Goal: Information Seeking & Learning: Check status

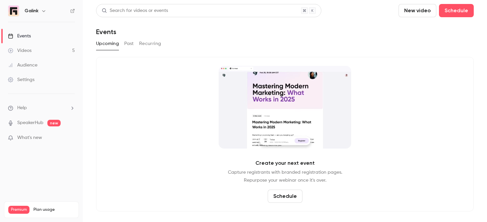
click at [147, 48] on button "Recurring" at bounding box center [150, 43] width 22 height 11
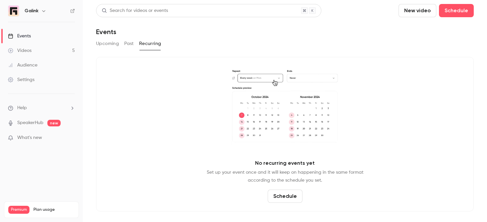
click at [123, 44] on div "Upcoming Past Recurring" at bounding box center [285, 43] width 378 height 11
click at [129, 42] on button "Past" at bounding box center [129, 43] width 10 height 11
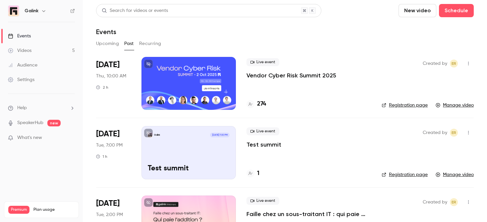
click at [293, 86] on div "Live event Vendor Cyber Risk Summit 2025 274" at bounding box center [309, 83] width 125 height 53
click at [292, 79] on p "Vendor Cyber Risk Summit 2025" at bounding box center [292, 76] width 90 height 8
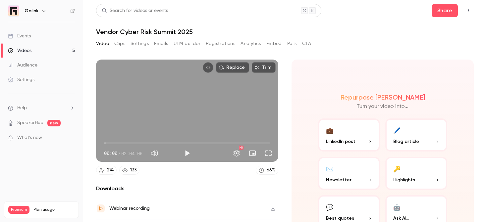
click at [169, 45] on div "Video Clips Settings Emails UTM builder Registrations Analytics Embed Polls CTA" at bounding box center [203, 43] width 215 height 11
click at [131, 47] on button "Settings" at bounding box center [140, 43] width 18 height 11
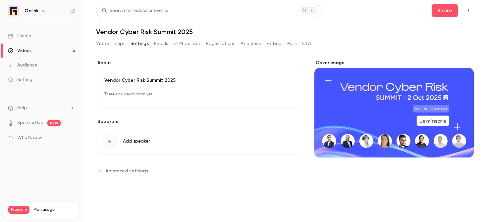
click at [227, 41] on button "Registrations" at bounding box center [221, 43] width 30 height 11
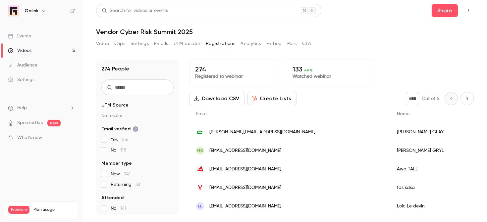
click at [250, 42] on button "Analytics" at bounding box center [251, 43] width 21 height 11
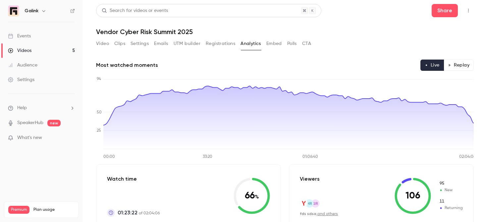
click at [468, 62] on button "Replay" at bounding box center [459, 65] width 30 height 11
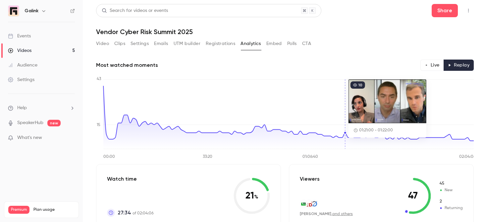
scroll to position [85, 0]
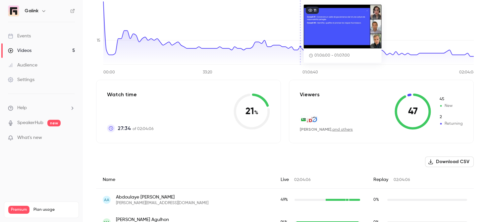
type button "replay"
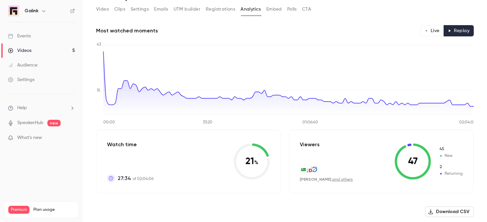
scroll to position [0, 0]
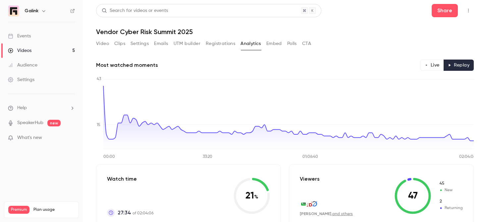
click at [292, 38] on div "Search for videos or events Share Vendor Cyber Risk Summit 2025 Video Clips Set…" at bounding box center [285, 111] width 378 height 215
click at [292, 40] on button "Polls" at bounding box center [292, 43] width 10 height 11
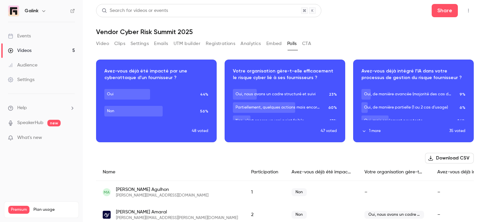
click at [385, 134] on button "1 more" at bounding box center [406, 131] width 88 height 6
